Goal: Information Seeking & Learning: Compare options

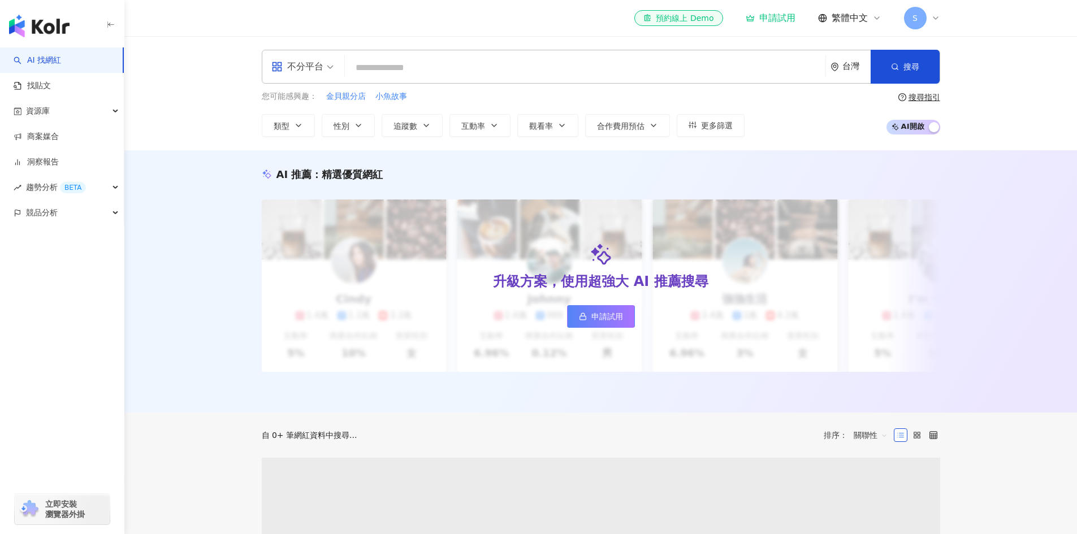
type input "**********"
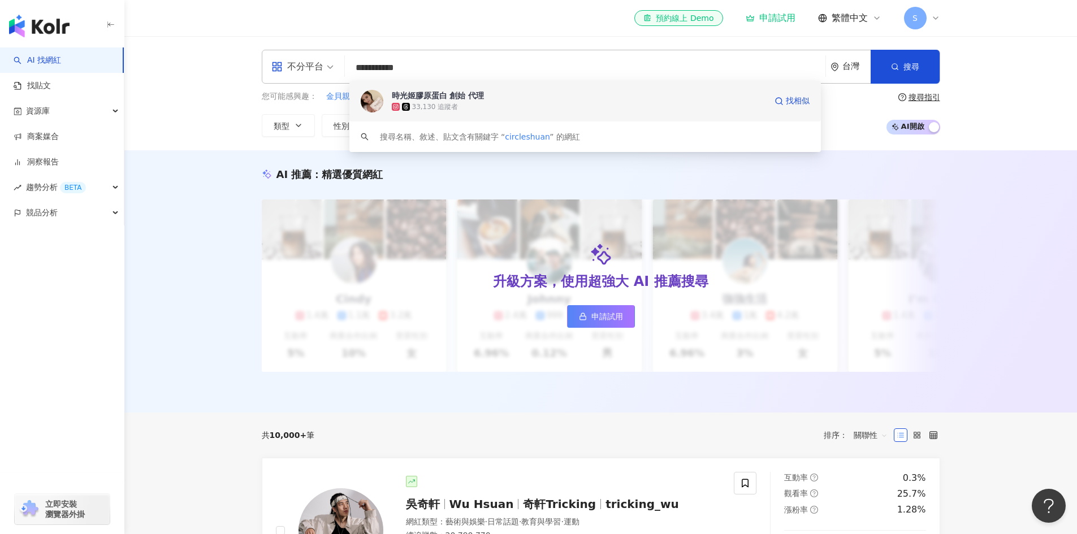
click at [460, 101] on div "時光姬膠原蛋白 創始 代理" at bounding box center [438, 95] width 93 height 11
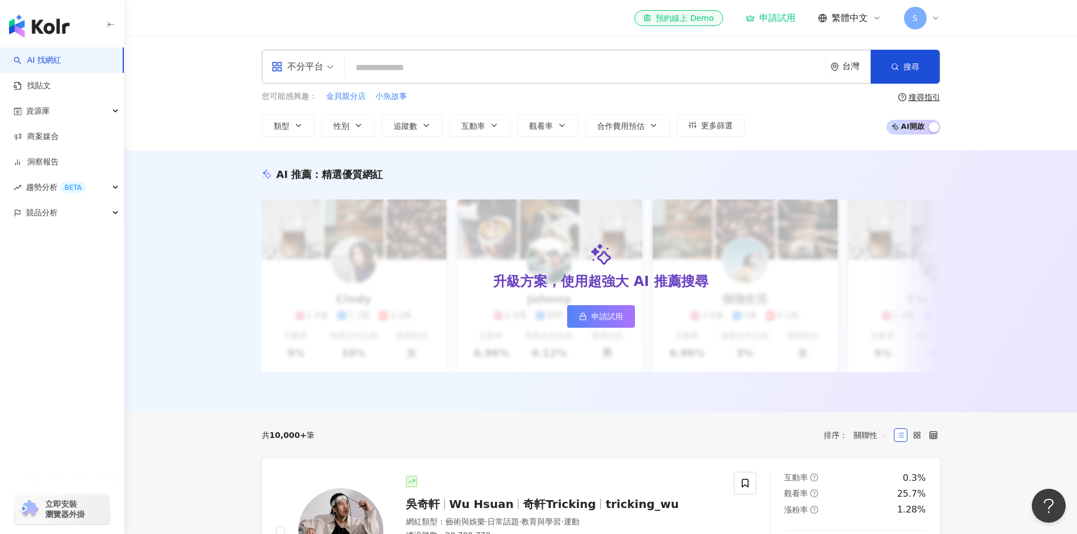
paste input "**********"
type input "**********"
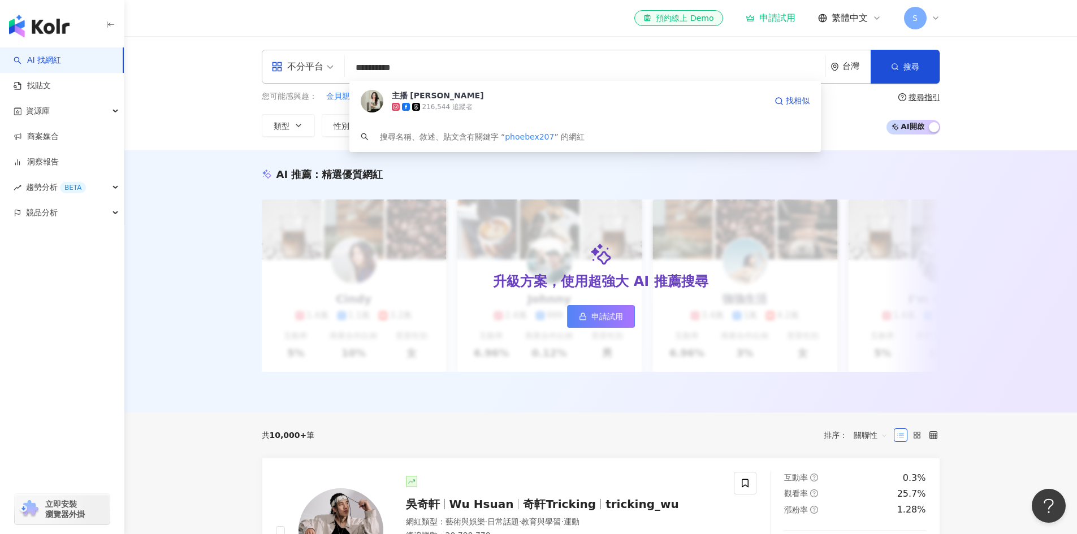
click at [442, 108] on div "216,544 追蹤者" at bounding box center [447, 107] width 50 height 10
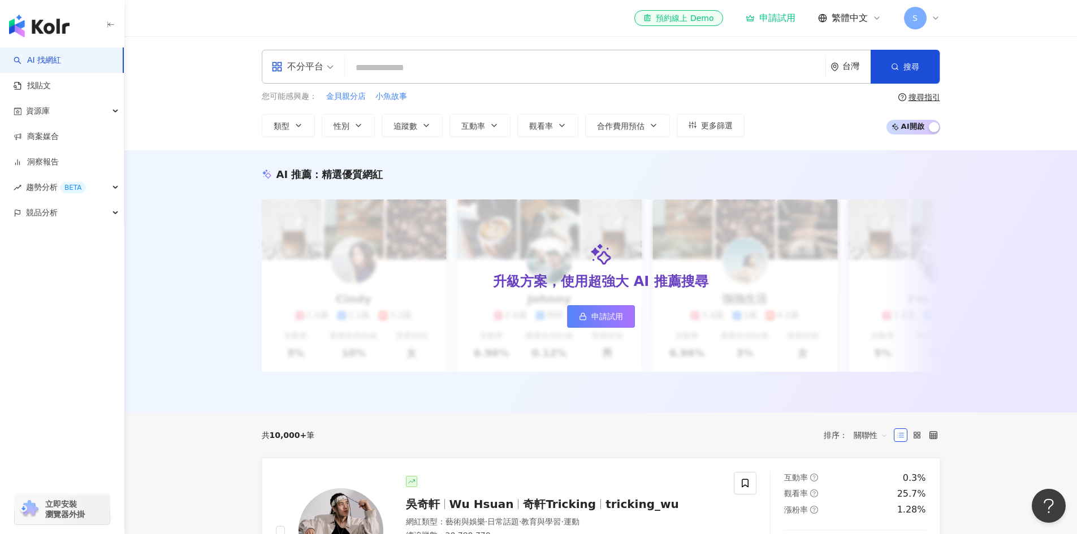
paste input "**********"
type input "**********"
drag, startPoint x: 411, startPoint y: 53, endPoint x: 424, endPoint y: 57, distance: 13.6
click at [420, 56] on div "**********" at bounding box center [601, 67] width 678 height 34
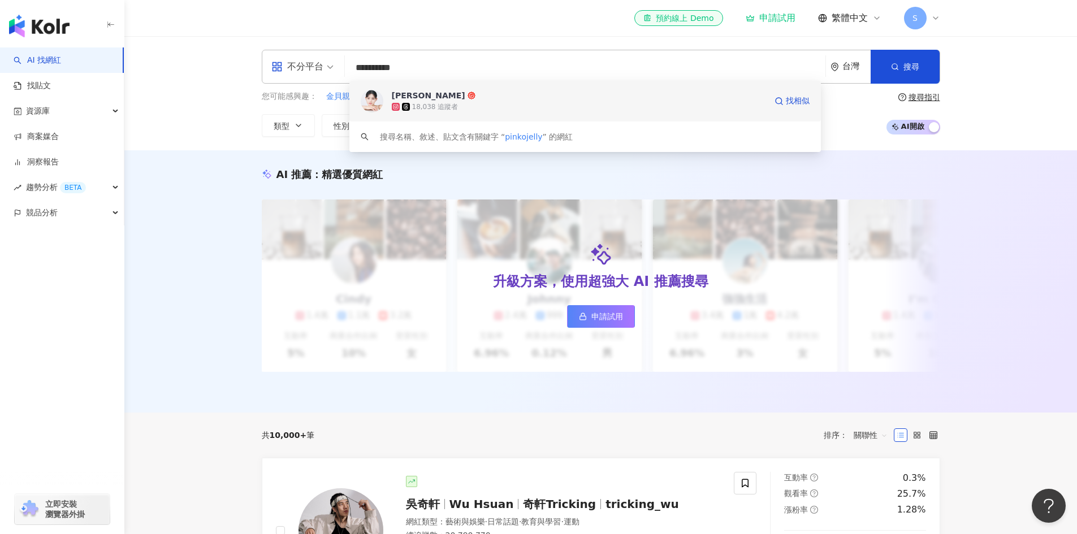
click at [433, 96] on span "陳昱廷" at bounding box center [579, 95] width 374 height 11
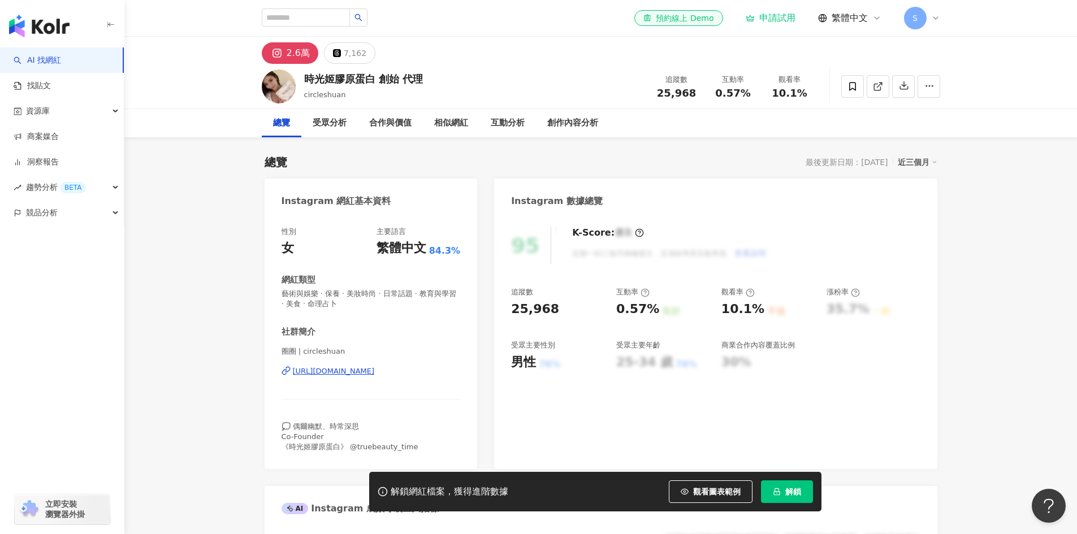
drag, startPoint x: 442, startPoint y: 378, endPoint x: 292, endPoint y: 385, distance: 149.9
click at [292, 385] on div "圈圈 | circleshuan https://www.instagram.com/circleshuan/" at bounding box center [370, 379] width 179 height 66
copy div "https://www.instagram.com/circleshuan/"
drag, startPoint x: 302, startPoint y: 80, endPoint x: 419, endPoint y: 90, distance: 117.5
click at [419, 90] on div "時光姬膠原蛋白 創始 代理 circleshuan 追蹤數 25,968 互動率 0.57% 觀看率 10.1%" at bounding box center [600, 86] width 723 height 45
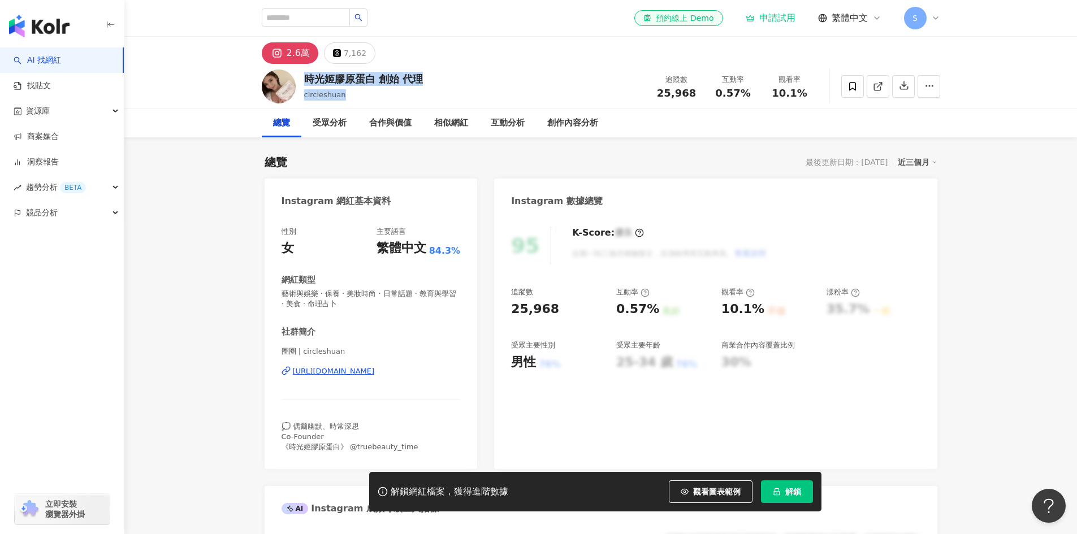
click at [458, 75] on div "時光姬膠原蛋白 創始 代理 circleshuan 追蹤數 25,968 互動率 0.57% 觀看率 10.1%" at bounding box center [600, 86] width 723 height 45
drag, startPoint x: 457, startPoint y: 75, endPoint x: 307, endPoint y: 82, distance: 150.5
click at [307, 82] on div "時光姬膠原蛋白 創始 代理 circleshuan 追蹤數 25,968 互動率 0.57% 觀看率 10.1%" at bounding box center [600, 86] width 723 height 45
copy div "時光姬膠原蛋白 創始 代理"
click at [310, 14] on input "search" at bounding box center [306, 17] width 88 height 18
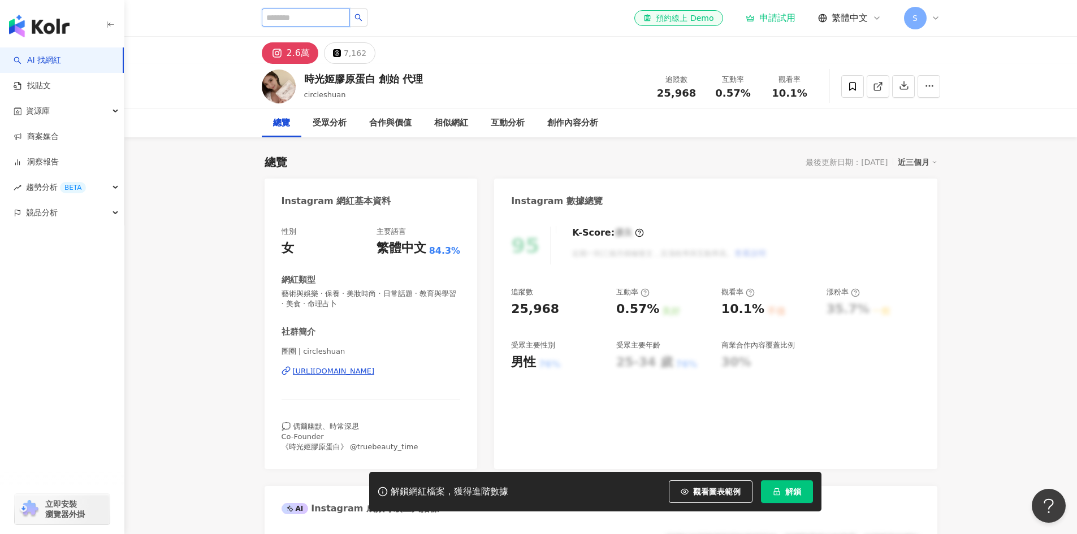
paste input "*******"
type input "*******"
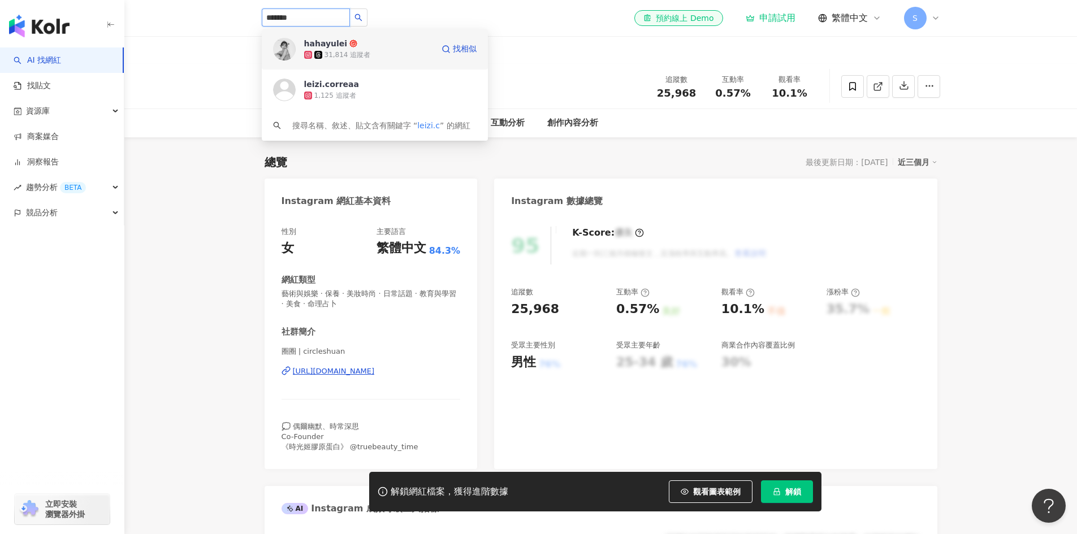
click at [373, 52] on div "31,814 追蹤者" at bounding box center [368, 54] width 129 height 11
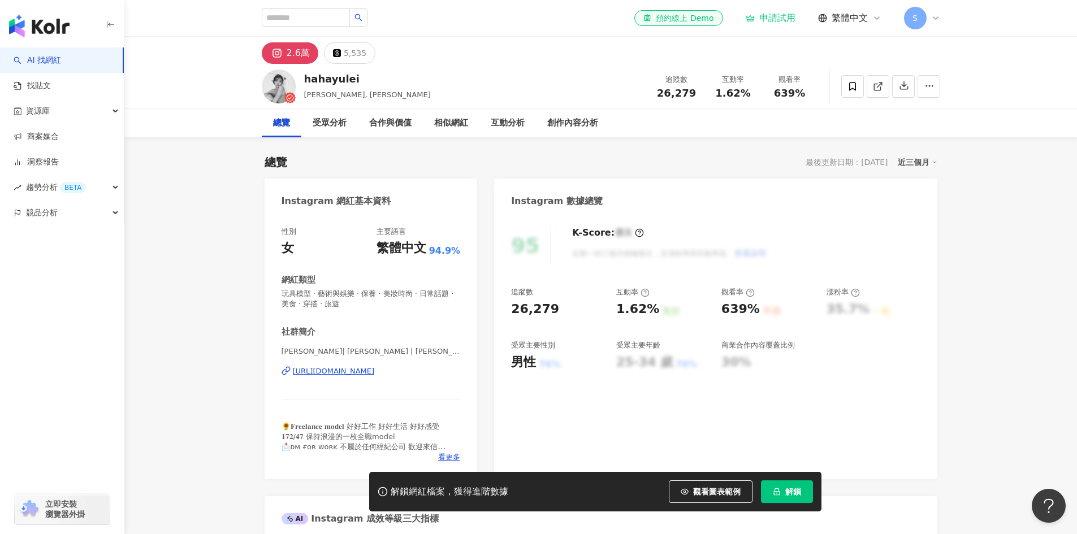
drag, startPoint x: 429, startPoint y: 384, endPoint x: 287, endPoint y: 378, distance: 142.5
click at [287, 378] on div "[PERSON_NAME]| [PERSON_NAME] | [PERSON_NAME].c [URL][DOMAIN_NAME]" at bounding box center [370, 379] width 179 height 66
click at [326, 13] on input "search" at bounding box center [306, 17] width 88 height 18
paste input "**********"
type input "**********"
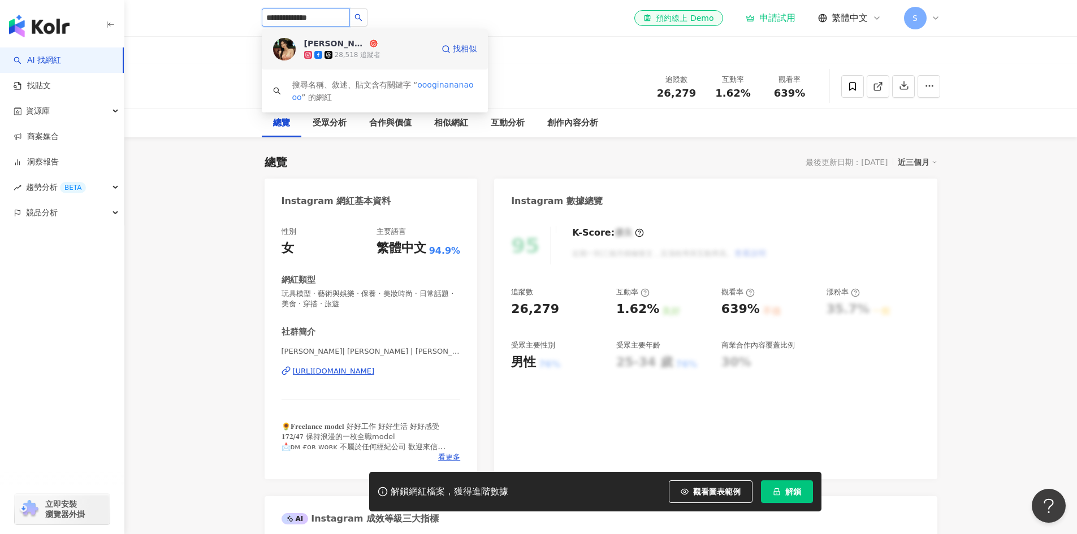
click at [375, 52] on div "28,518 追蹤者" at bounding box center [358, 55] width 46 height 10
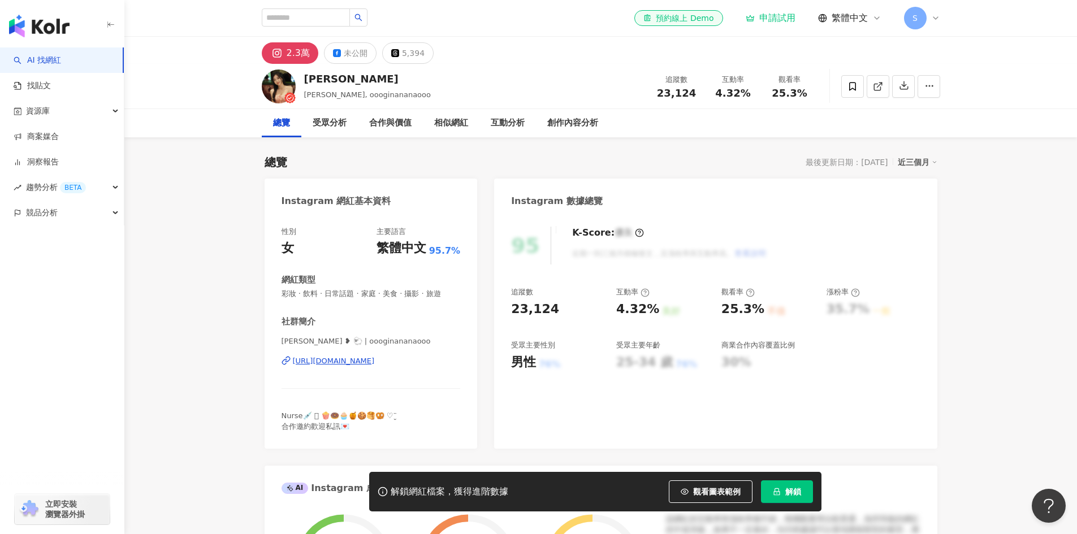
drag, startPoint x: 459, startPoint y: 380, endPoint x: 293, endPoint y: 383, distance: 166.7
click at [293, 383] on div "𝙶𝚒𝚗𝚊 ❥ 🐑 | oooginananaooo https://www.instagram.com/oooginananaooo/" at bounding box center [370, 369] width 179 height 66
copy div "https://www.instagram.com/oooginananaooo/"
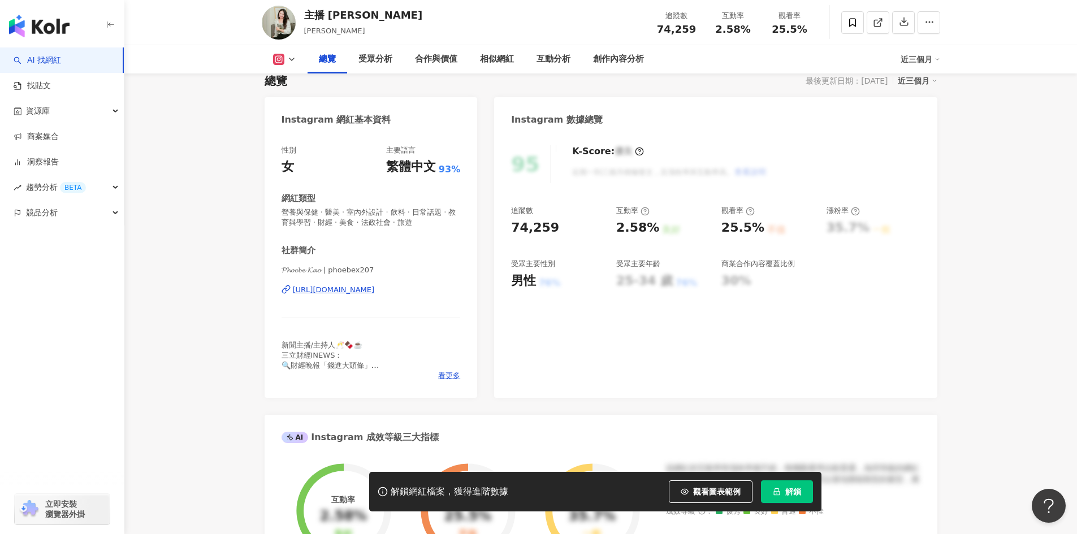
scroll to position [113, 0]
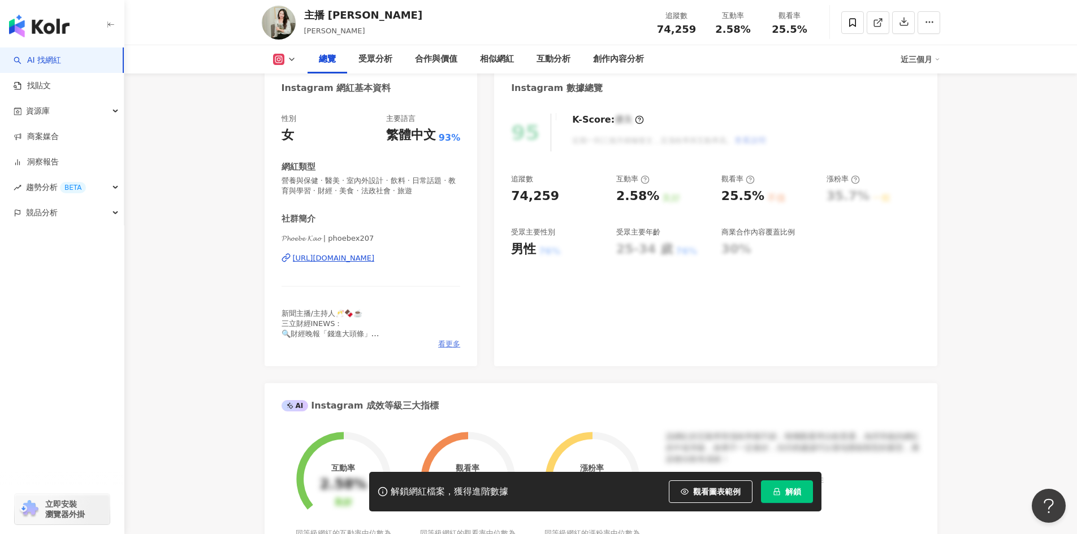
click at [444, 346] on span "看更多" at bounding box center [449, 344] width 22 height 10
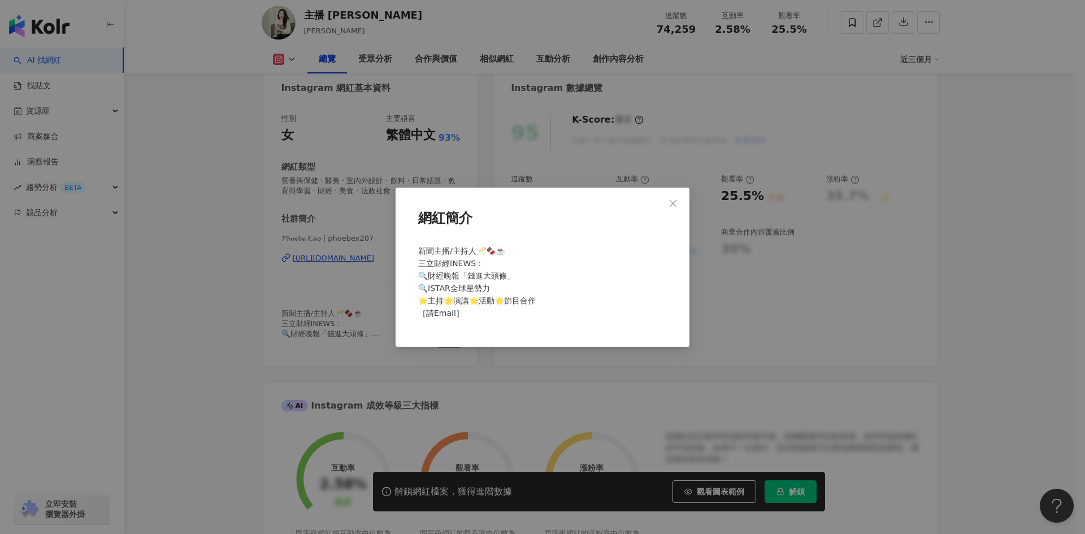
click at [444, 346] on div "網紅簡介 新聞主播/主持人🥂🍫☕️ 三立財經INEWS： 🔍財經晚報「錢進大頭條」 🔍ISTAR全球星勢力 🌟主持🌟演講🌟活動🌟節目合作 ［請Email］" at bounding box center [543, 267] width 294 height 159
click at [674, 201] on icon "close" at bounding box center [673, 203] width 9 height 9
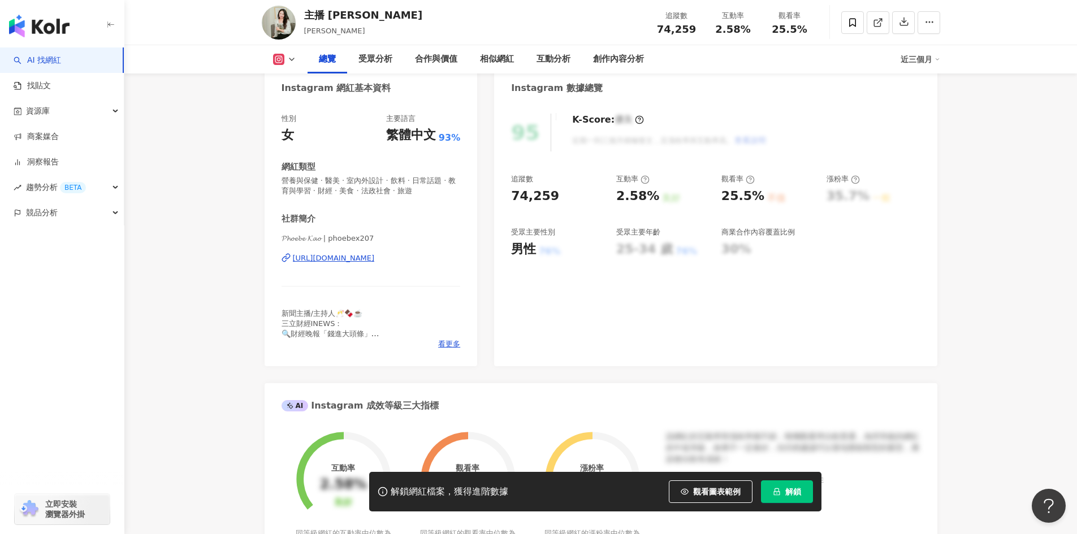
drag, startPoint x: 286, startPoint y: 266, endPoint x: 440, endPoint y: 269, distance: 153.7
click at [440, 269] on div "𝓟𝓱𝓸𝓮𝓫𝓮 𝓚𝓪𝓸 | phoebex207 https://www.instagram.com/phoebex207/" at bounding box center [370, 266] width 179 height 66
copy div "https://www.instagram.com/phoebex207/"
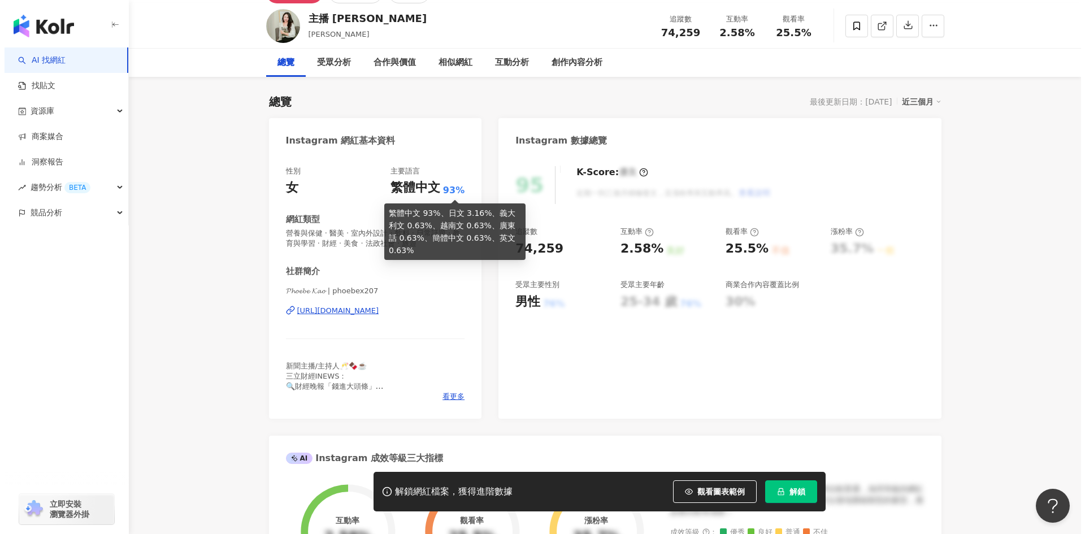
scroll to position [0, 0]
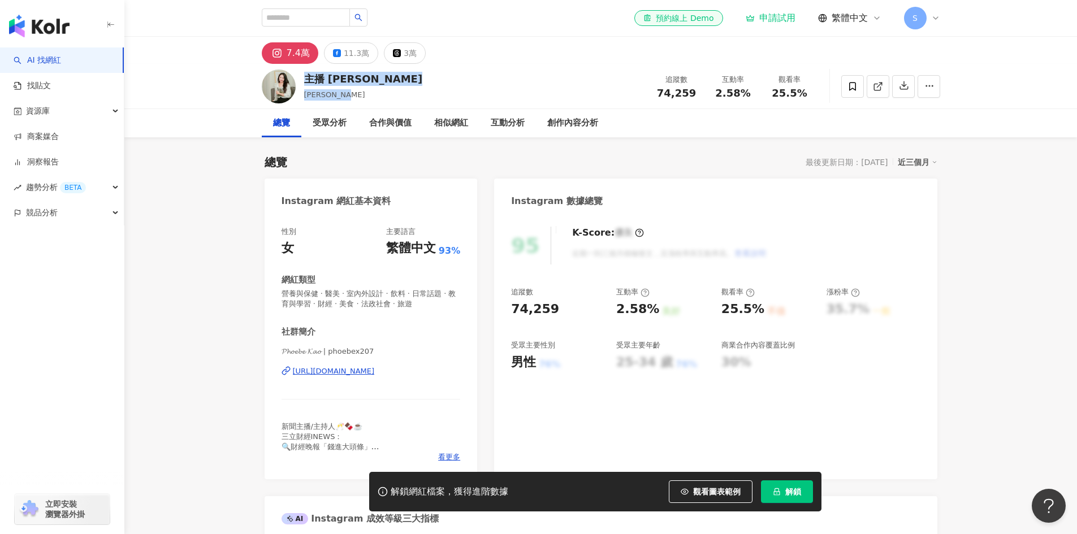
drag, startPoint x: 305, startPoint y: 85, endPoint x: 359, endPoint y: 89, distance: 53.9
click at [359, 89] on div "主播 高毓璘 Phoebe Kao 追蹤數 74,259 互動率 2.58% 觀看率 25.5%" at bounding box center [600, 86] width 723 height 45
copy div "主播 高毓璘 Phoebe Kao"
drag, startPoint x: 448, startPoint y: 380, endPoint x: 289, endPoint y: 385, distance: 159.4
click at [289, 385] on div "𝓟𝓱𝓸𝓮𝓫𝓮 𝓚𝓪𝓸 | phoebex207 https://www.instagram.com/phoebex207/" at bounding box center [370, 379] width 179 height 66
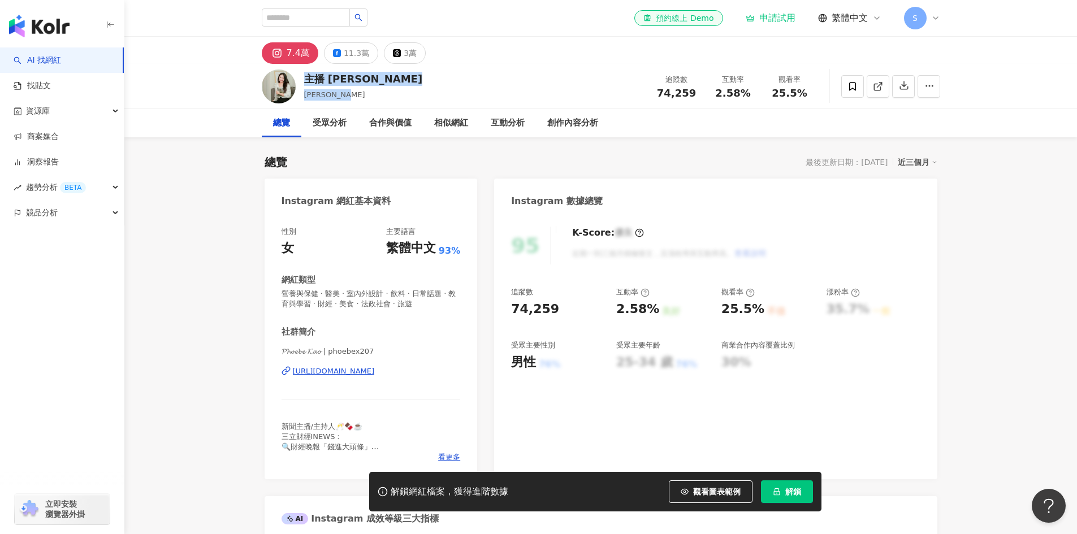
copy div "https://www.instagram.com/phoebex207/"
click at [362, 57] on div "11.3萬" at bounding box center [356, 53] width 25 height 16
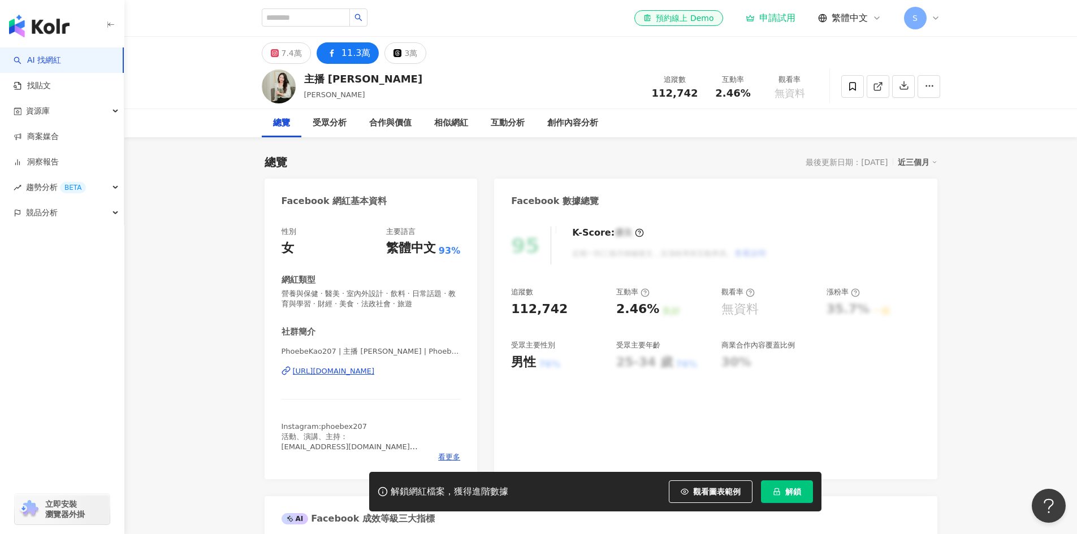
drag, startPoint x: 461, startPoint y: 375, endPoint x: 293, endPoint y: 383, distance: 168.0
click at [293, 383] on div "性別 女 主要語言 繁體中文 93% 網紅類型 營養與保健 · 醫美 · 室內外設計 · 飲料 · 日常話題 · 教育與學習 · 財經 · 美食 · 法政社會…" at bounding box center [370, 347] width 213 height 264
copy div "https://www.facebook.com/220747584631633"
click at [453, 458] on span "看更多" at bounding box center [449, 457] width 22 height 10
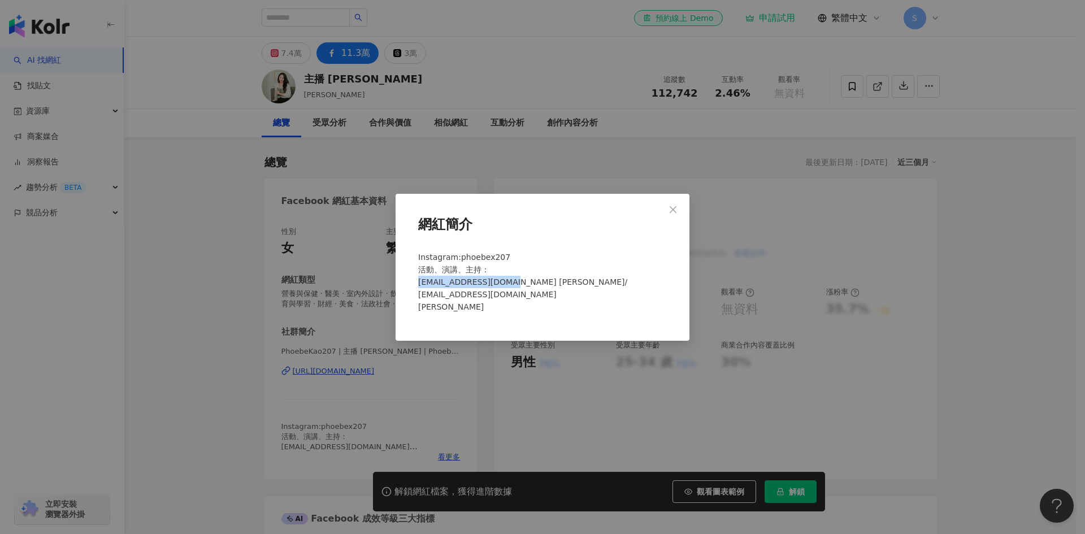
drag, startPoint x: 413, startPoint y: 288, endPoint x: 509, endPoint y: 284, distance: 96.2
click at [509, 284] on div "網紅簡介 Instagram:phoebex207 活動、演講、主持： jess219624@gmail.com 洪小姐/ ssuperanan@gmail.…" at bounding box center [543, 267] width 294 height 147
copy span "jess219624@gmail.com"
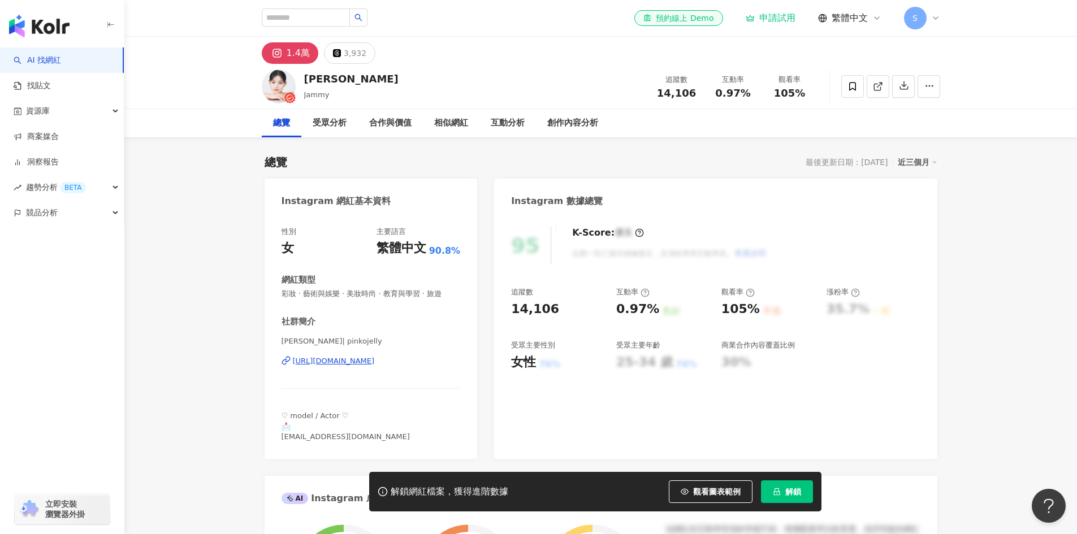
drag, startPoint x: 433, startPoint y: 369, endPoint x: 291, endPoint y: 371, distance: 141.9
click at [291, 371] on div "[PERSON_NAME]| pinkojelly [URL][DOMAIN_NAME]" at bounding box center [370, 369] width 179 height 66
copy div "[URL][DOMAIN_NAME]"
